Goal: Information Seeking & Learning: Learn about a topic

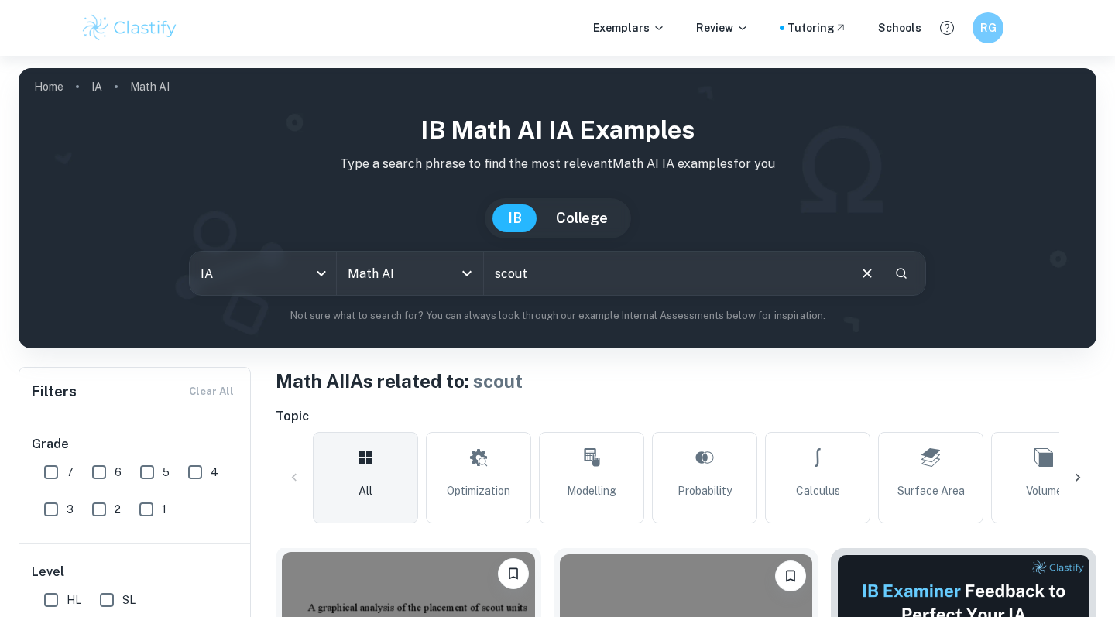
scroll to position [314, 0]
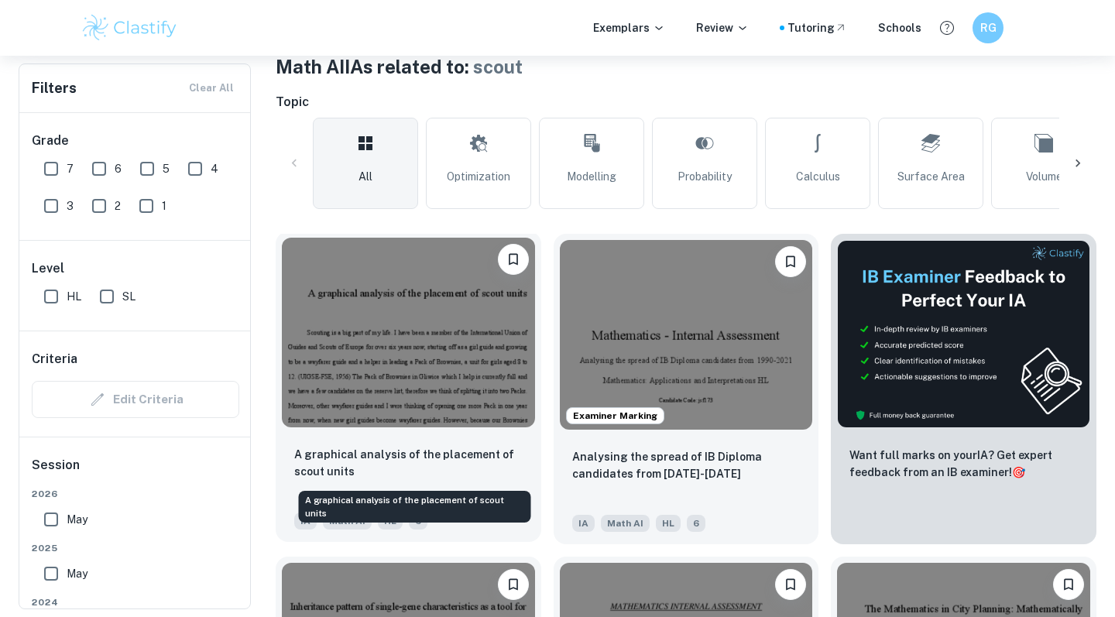
click at [430, 451] on p "A graphical analysis of the placement of scout units" at bounding box center [408, 463] width 228 height 34
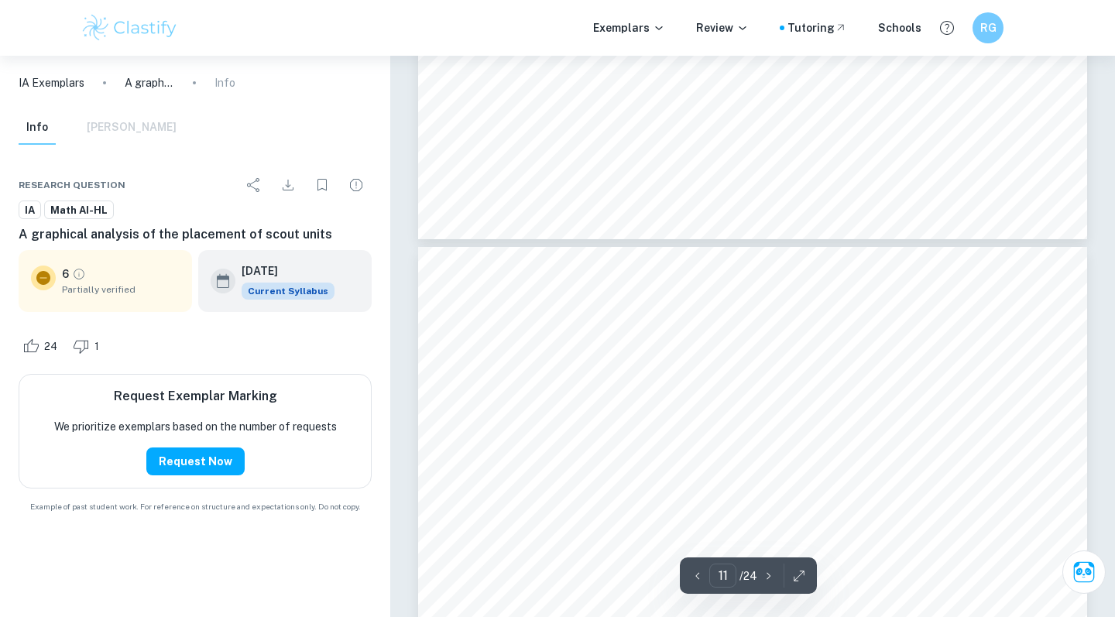
scroll to position [9454, 0]
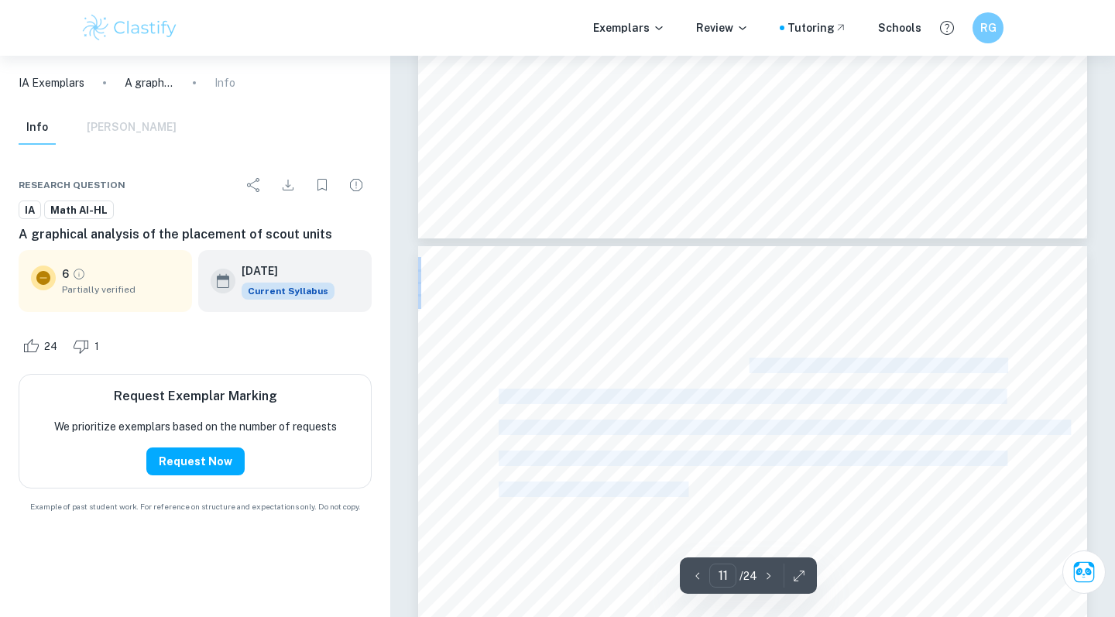
drag, startPoint x: 688, startPoint y: 491, endPoint x: 751, endPoint y: 369, distance: 136.7
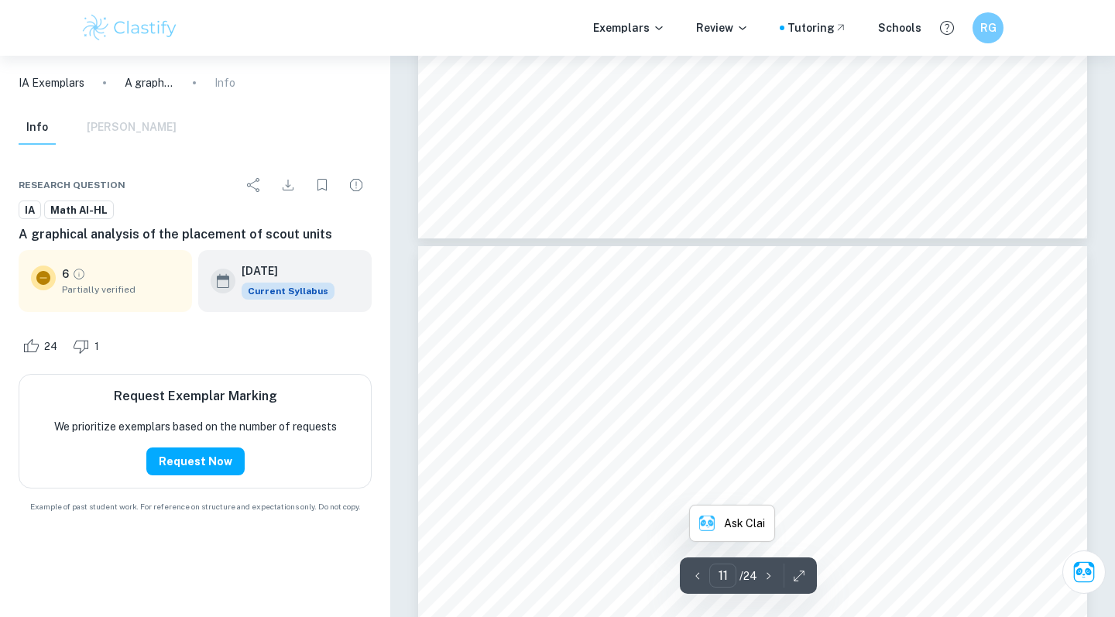
click at [533, 452] on span "2016) Since my goal is to spare as much money on petrol as I can, an optimal wa…" at bounding box center [750, 458] width 505 height 13
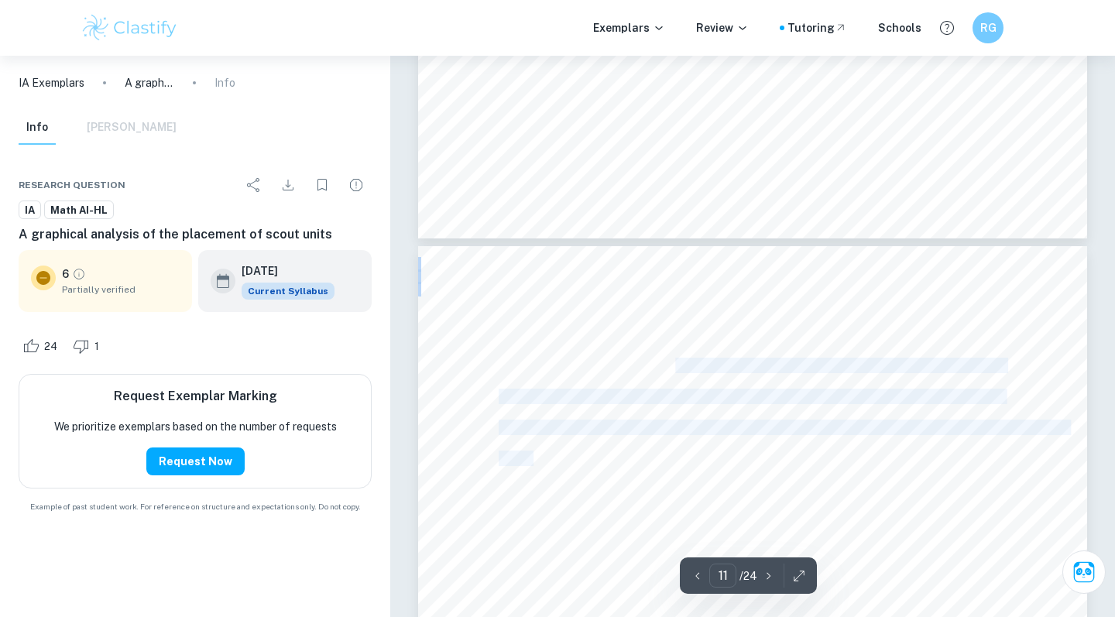
drag, startPoint x: 533, startPoint y: 459, endPoint x: 677, endPoint y: 362, distance: 174.1
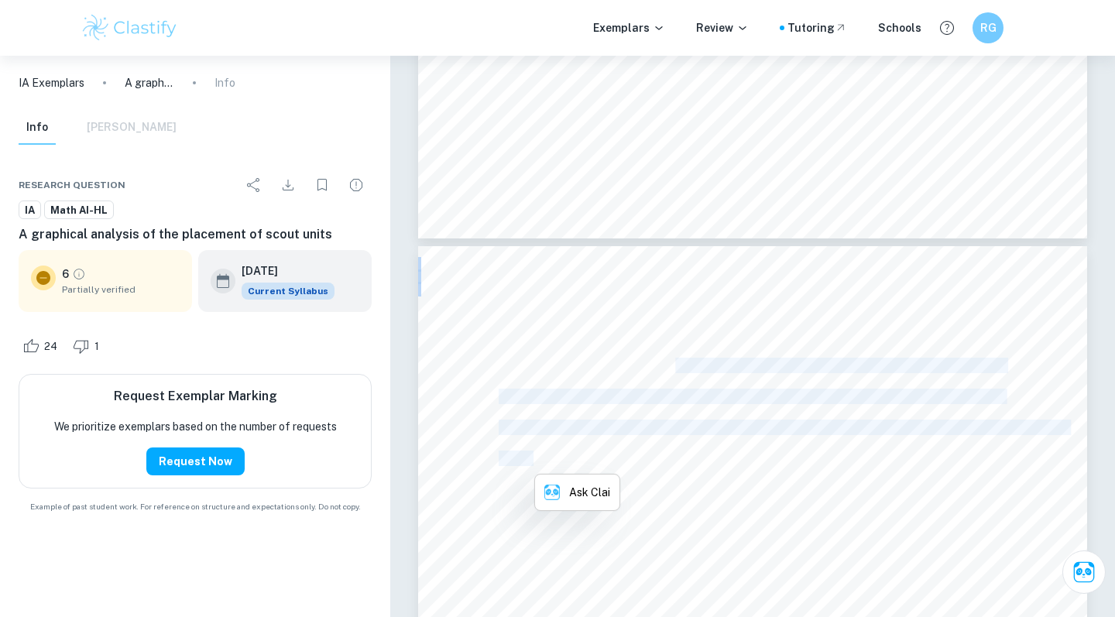
copy div "it is needed to find the solution to the Traveling Salesman Problem. I wanted t…"
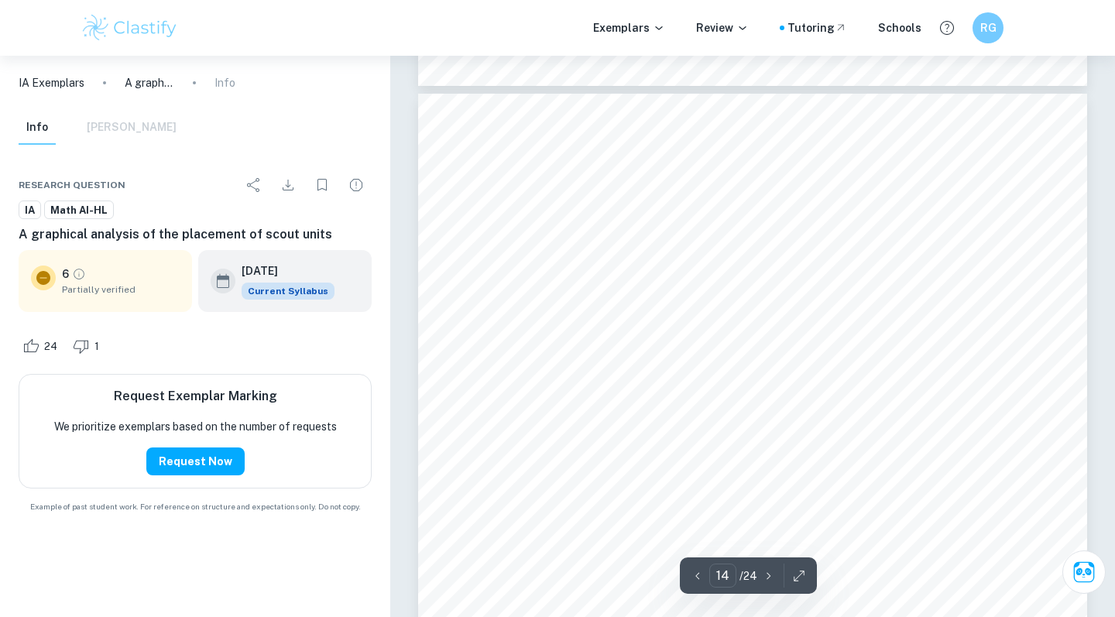
scroll to position [12465, 0]
type input "1"
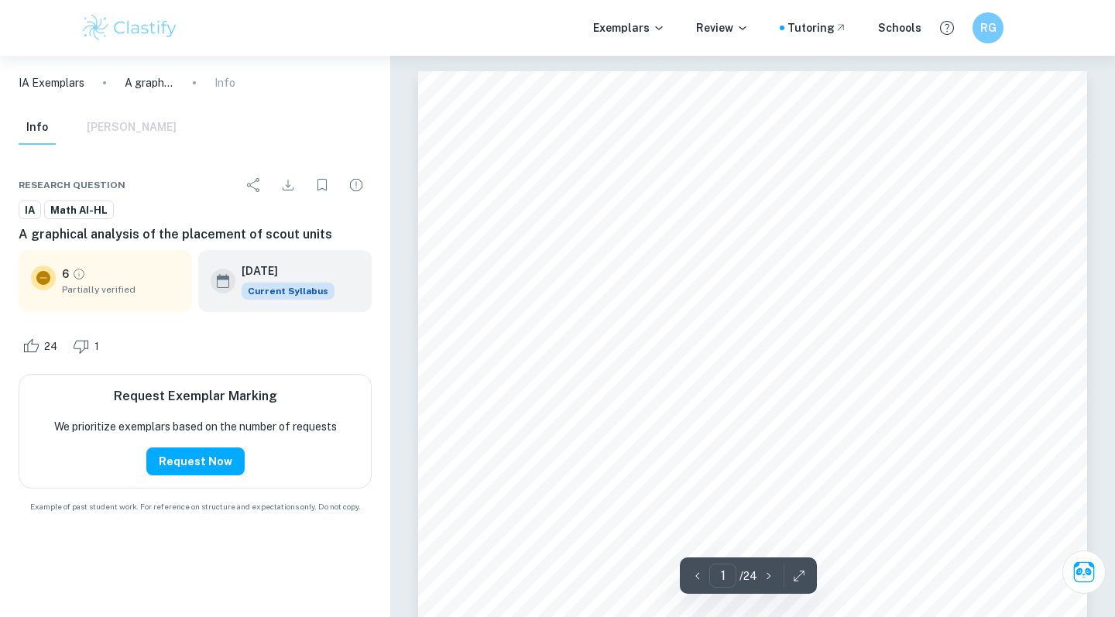
scroll to position [0, 0]
